Goal: Information Seeking & Learning: Check status

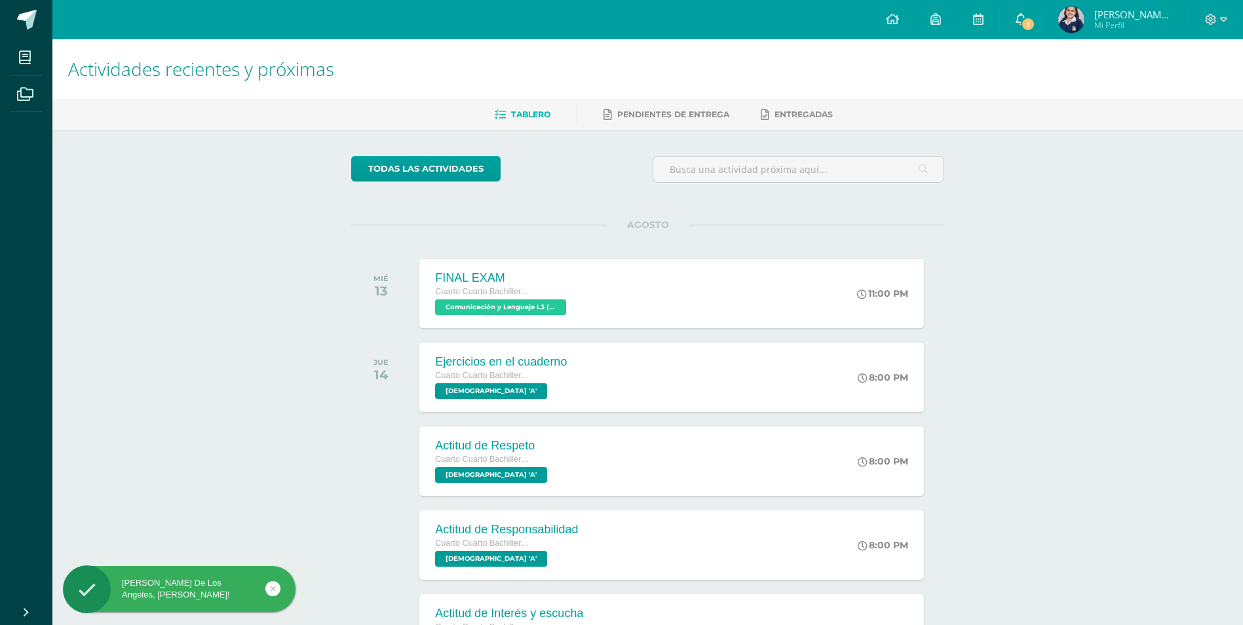
click at [1036, 17] on link "1" at bounding box center [1021, 19] width 42 height 39
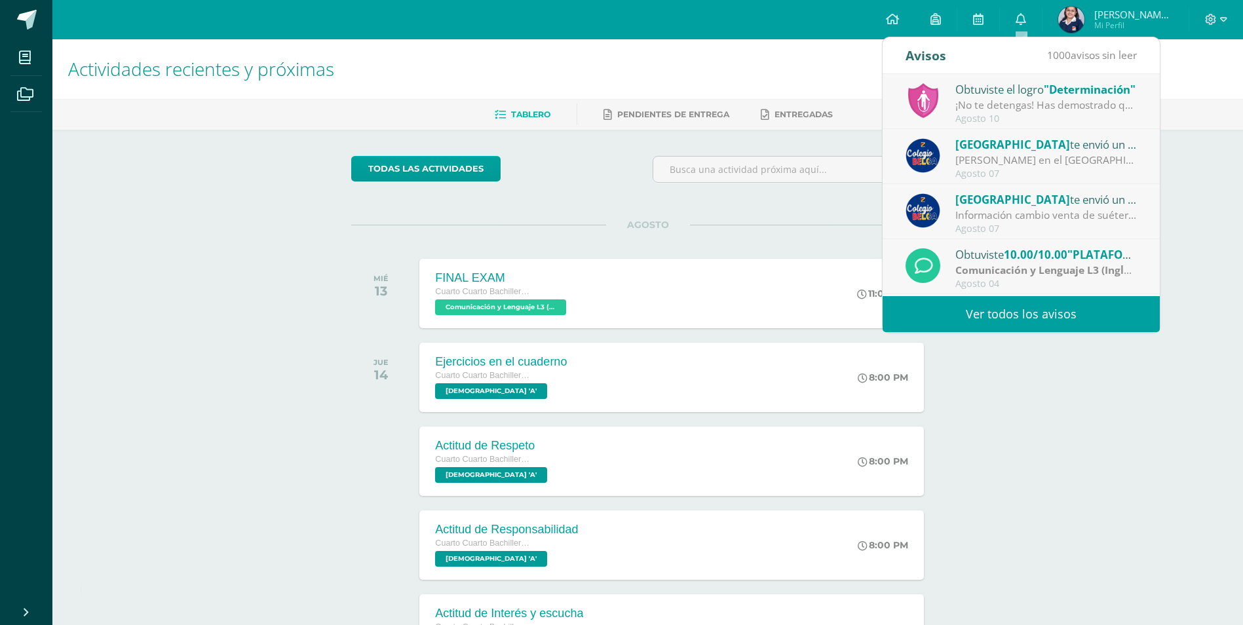
click at [1055, 109] on div "¡No te detengas! Has demostrado que eres capaz de lograr lo que te has propuest…" at bounding box center [1047, 105] width 182 height 15
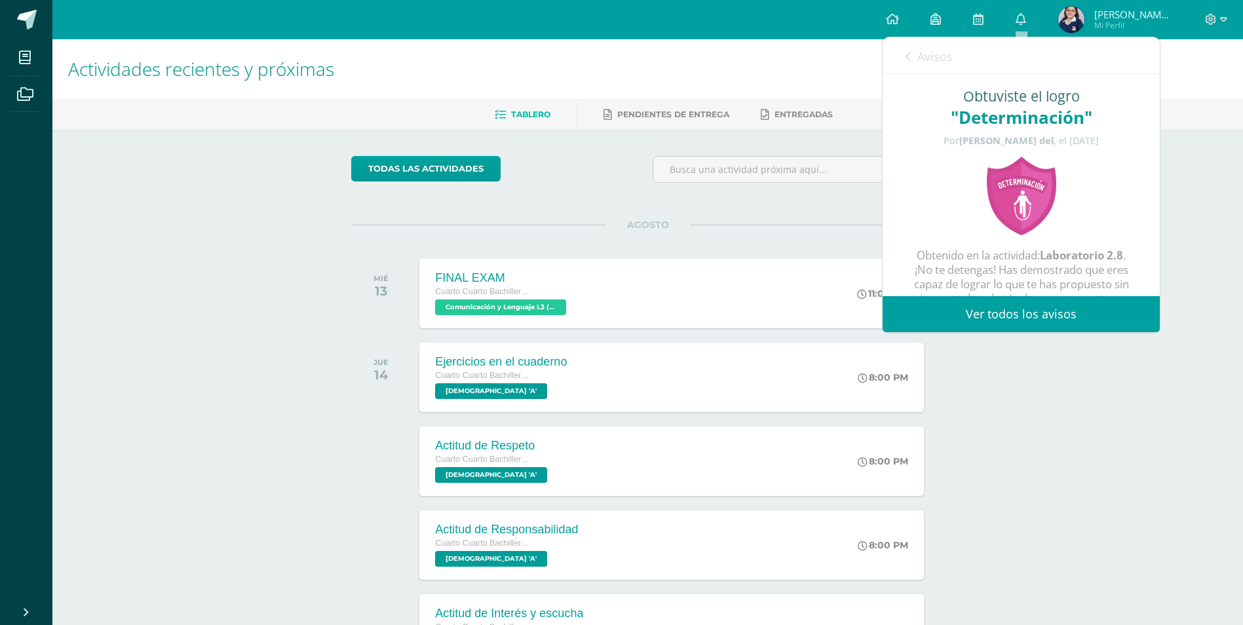
click at [906, 55] on icon at bounding box center [908, 56] width 5 height 10
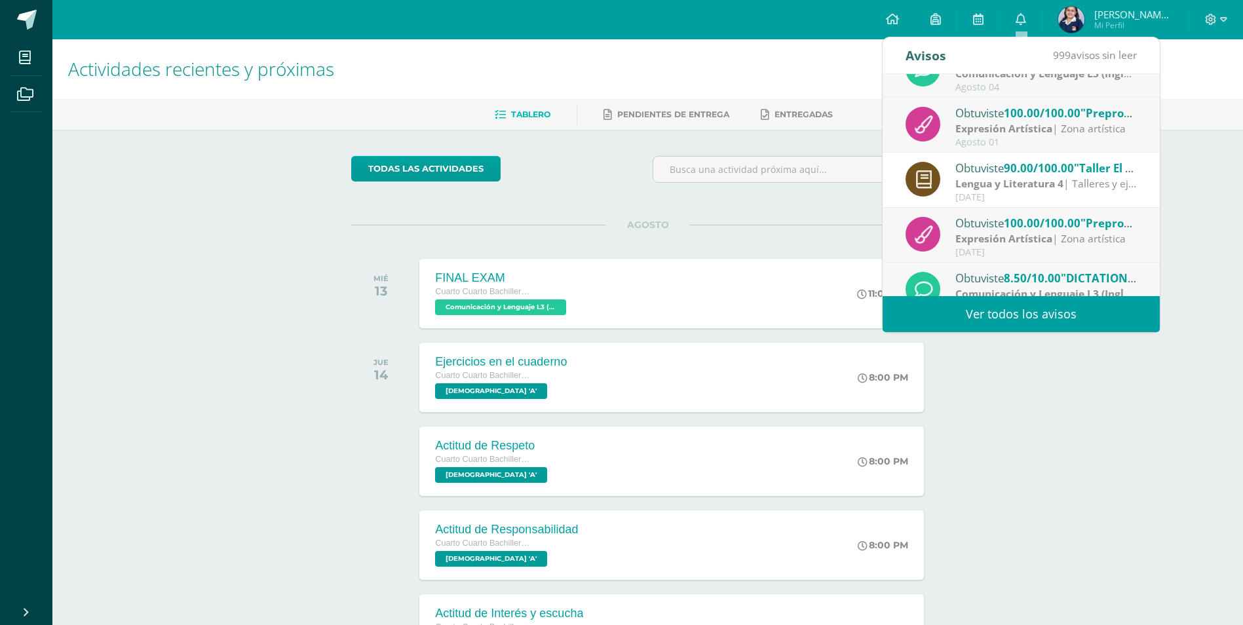
scroll to position [218, 0]
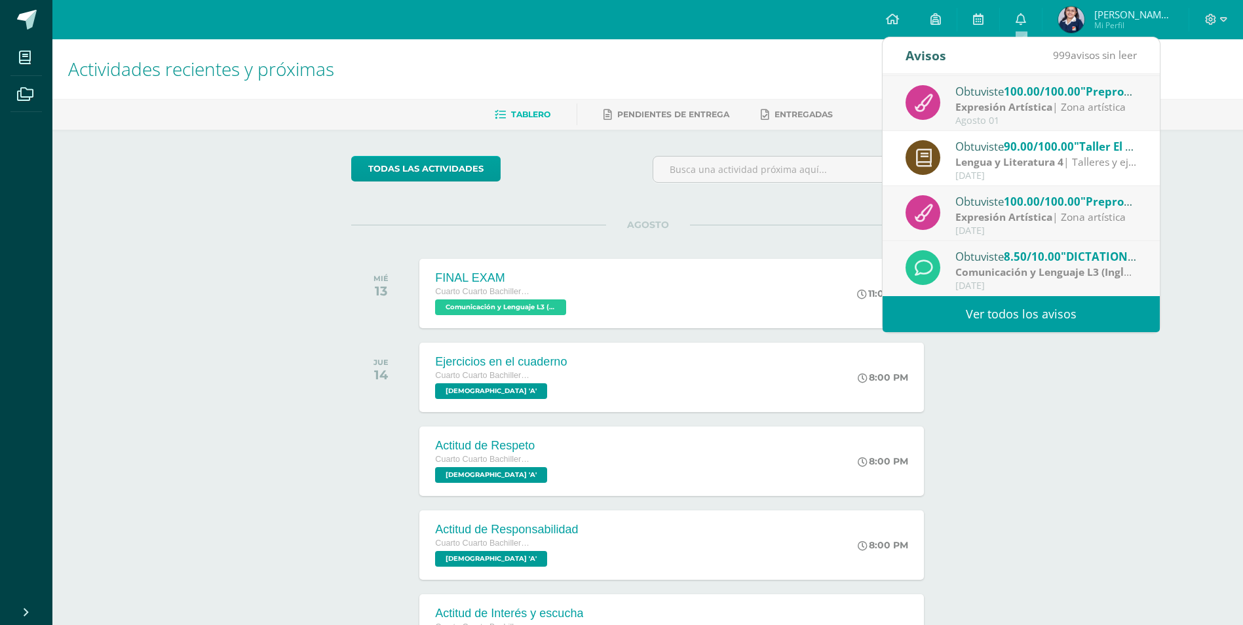
click at [1087, 14] on span "Maria De Los Angeles Mi Perfil" at bounding box center [1116, 20] width 120 height 26
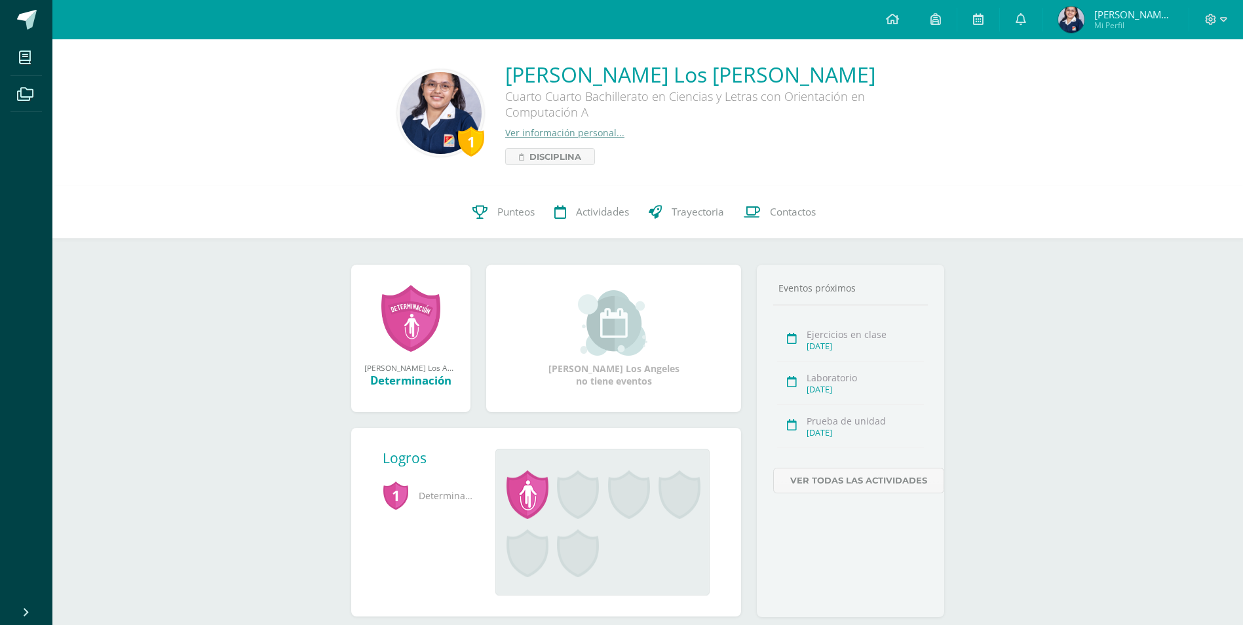
click at [474, 139] on div "1" at bounding box center [471, 141] width 26 height 30
click at [497, 208] on span "Punteos" at bounding box center [515, 212] width 37 height 14
